Goal: Information Seeking & Learning: Learn about a topic

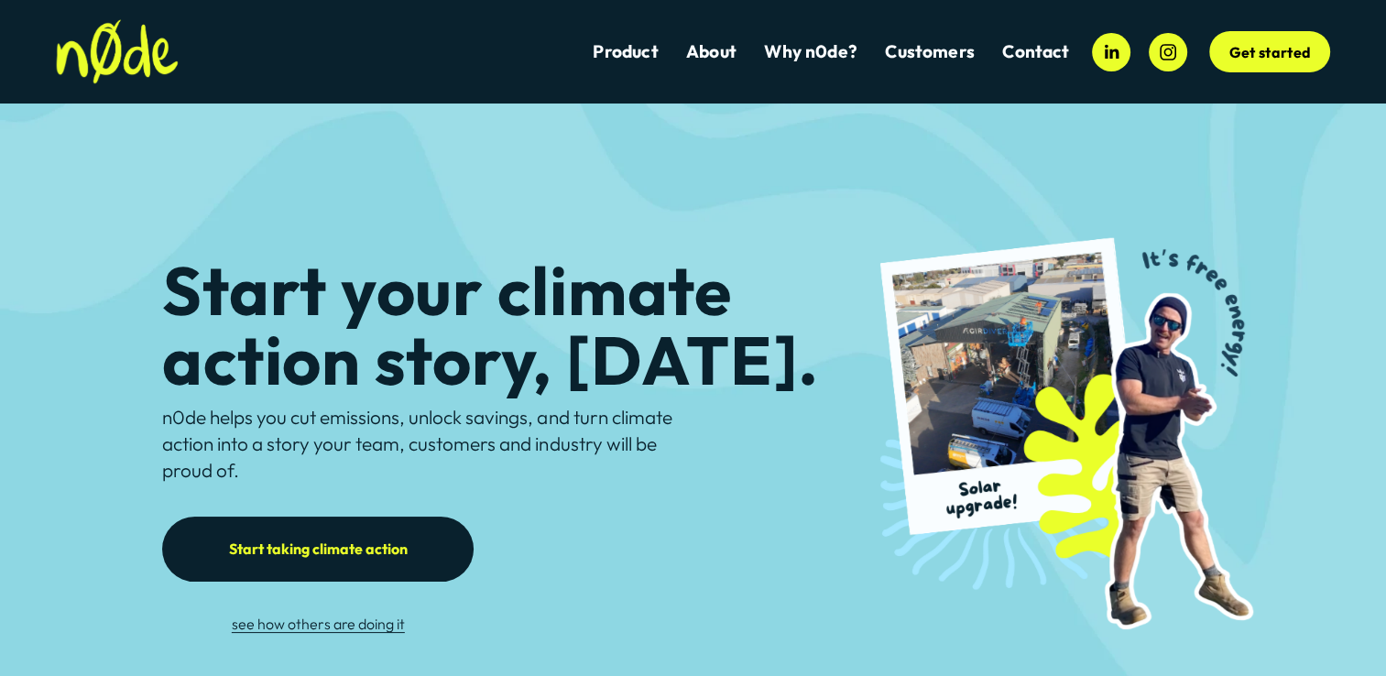
click at [632, 55] on link "Product" at bounding box center [625, 51] width 65 height 25
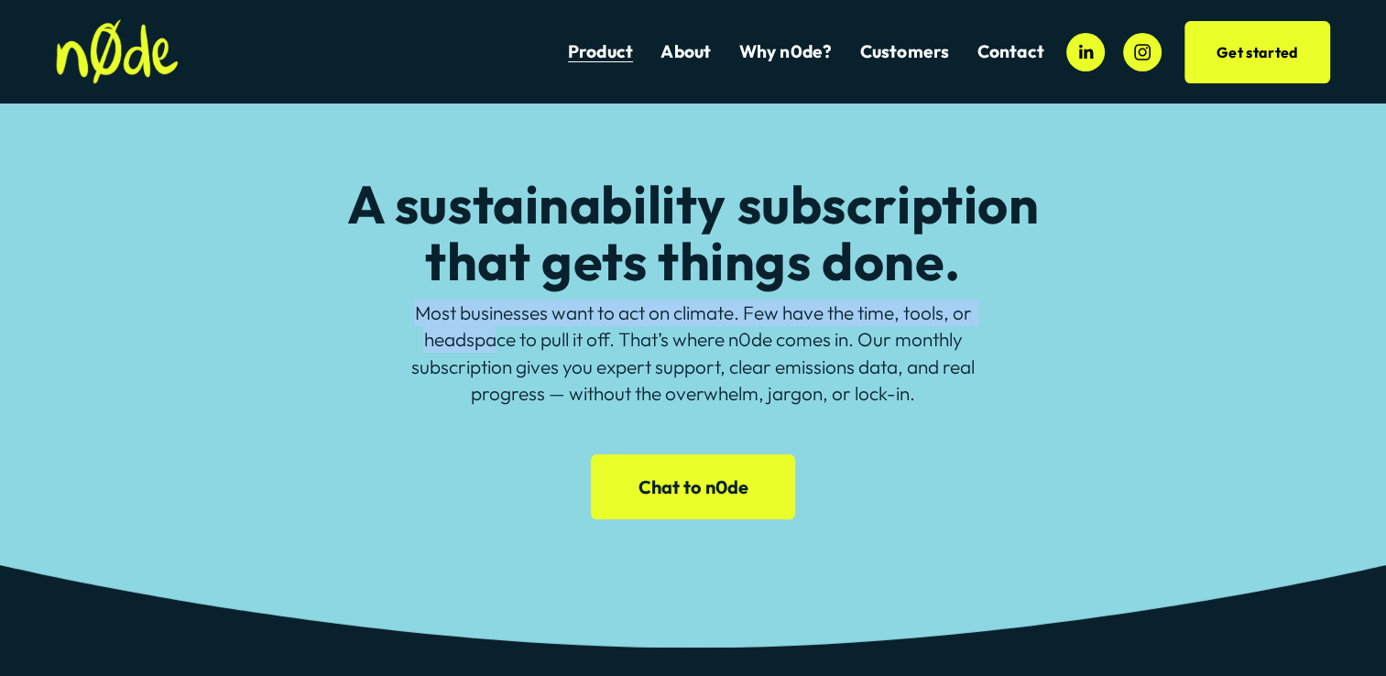
drag, startPoint x: 408, startPoint y: 317, endPoint x: 489, endPoint y: 337, distance: 84.0
click at [489, 337] on p "Most businesses want to act on climate. Few have the time, tools, or headspace …" at bounding box center [693, 353] width 632 height 107
click at [852, 315] on p "Most businesses want to act on climate. Few have the time, tools, or headspace …" at bounding box center [693, 353] width 632 height 107
